Goal: Find specific page/section: Find specific page/section

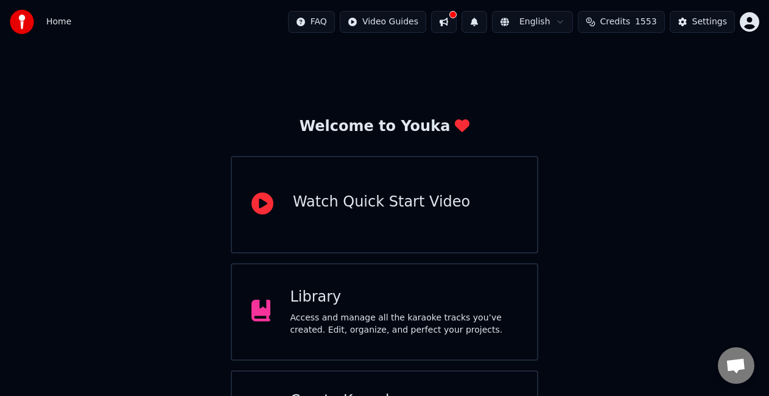
click at [414, 300] on div "Library" at bounding box center [404, 297] width 228 height 19
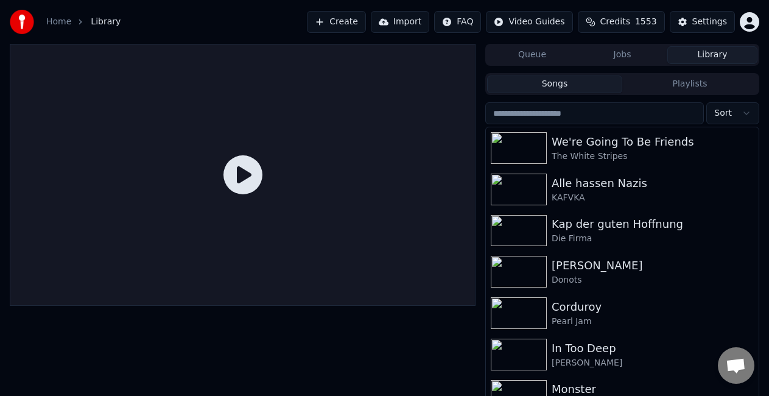
click at [629, 109] on input "search" at bounding box center [594, 113] width 219 height 22
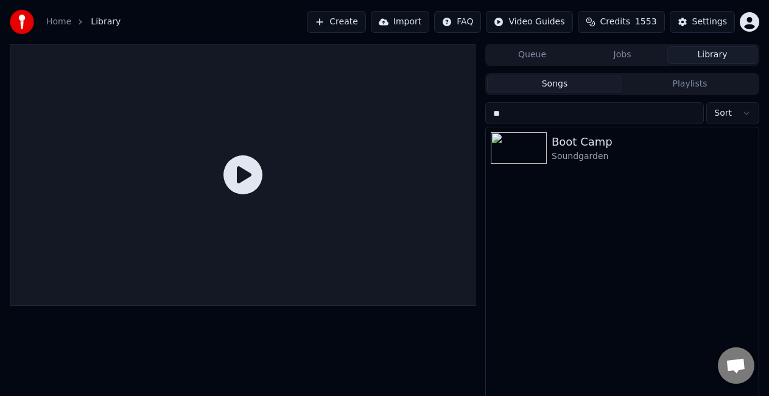
type input "*"
